Goal: Browse casually

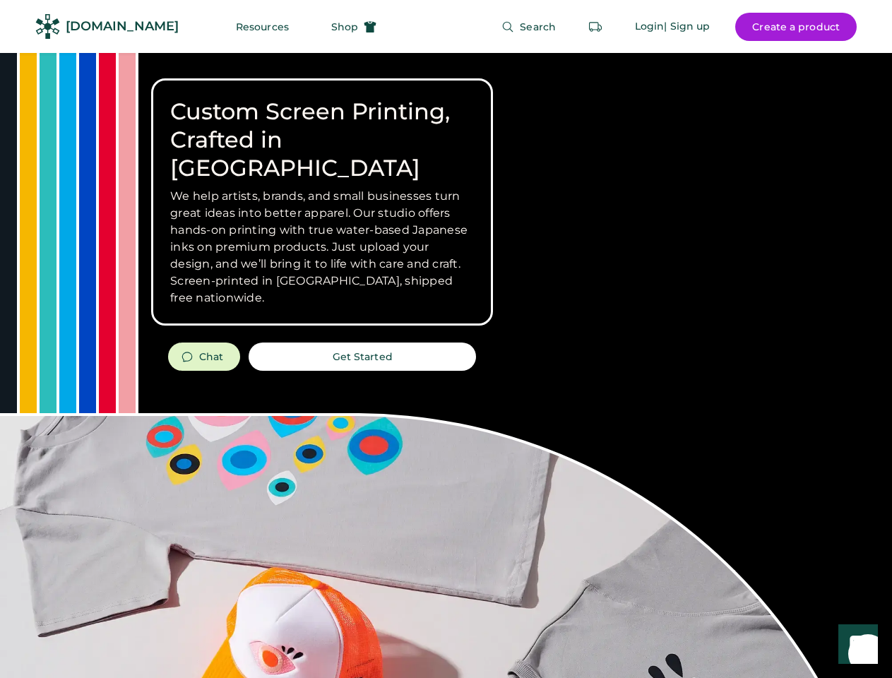
click at [445, 339] on div "Custom Screen Printing, Crafted in [GEOGRAPHIC_DATA] We help artists, brands, a…" at bounding box center [446, 501] width 892 height 897
click at [445, 365] on div "Custom Screen Printing, Crafted in [GEOGRAPHIC_DATA] We help artists, brands, a…" at bounding box center [446, 501] width 892 height 897
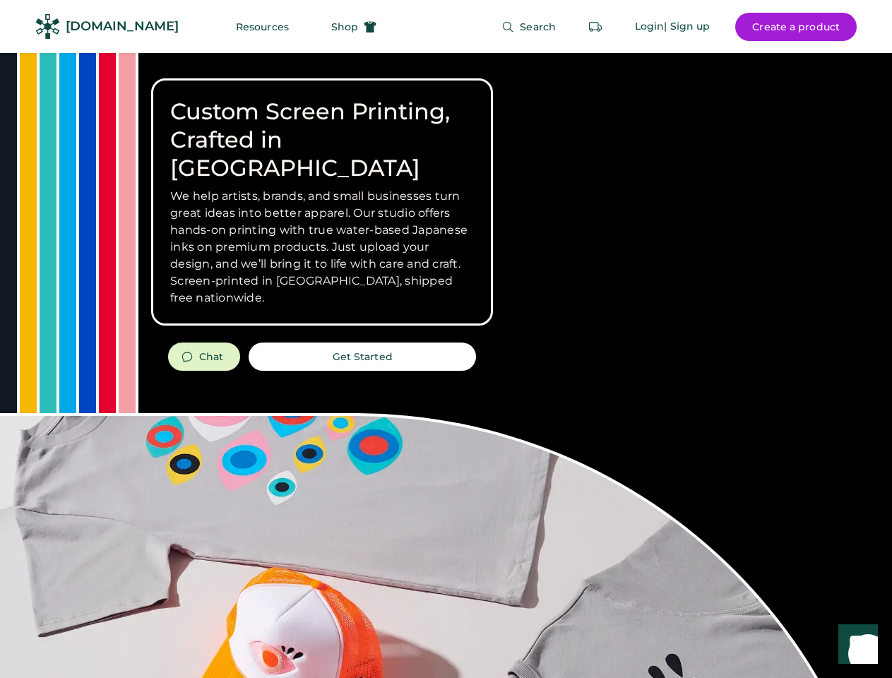
click at [445, 365] on div "Custom Screen Printing, Crafted in [GEOGRAPHIC_DATA] We help artists, brands, a…" at bounding box center [446, 501] width 892 height 897
click at [322, 202] on h3 "We help artists, brands, and small businesses turn great ideas into better appa…" at bounding box center [322, 247] width 304 height 119
click at [322, 188] on h3 "We help artists, brands, and small businesses turn great ideas into better appa…" at bounding box center [322, 247] width 304 height 119
click at [322, 126] on h1 "Custom Screen Printing, Crafted in [GEOGRAPHIC_DATA]" at bounding box center [322, 139] width 304 height 85
